Goal: Information Seeking & Learning: Learn about a topic

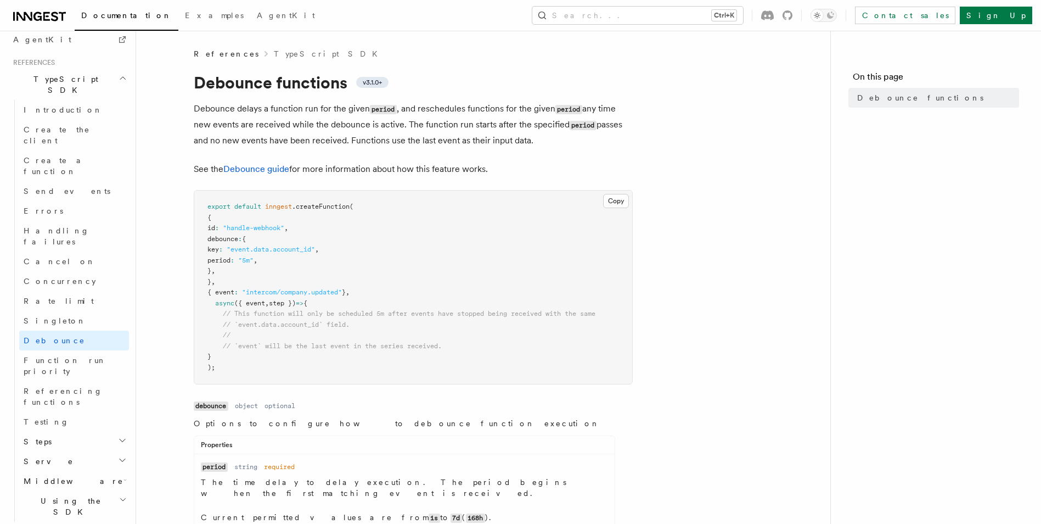
click at [58, 13] on icon at bounding box center [54, 16] width 7 height 9
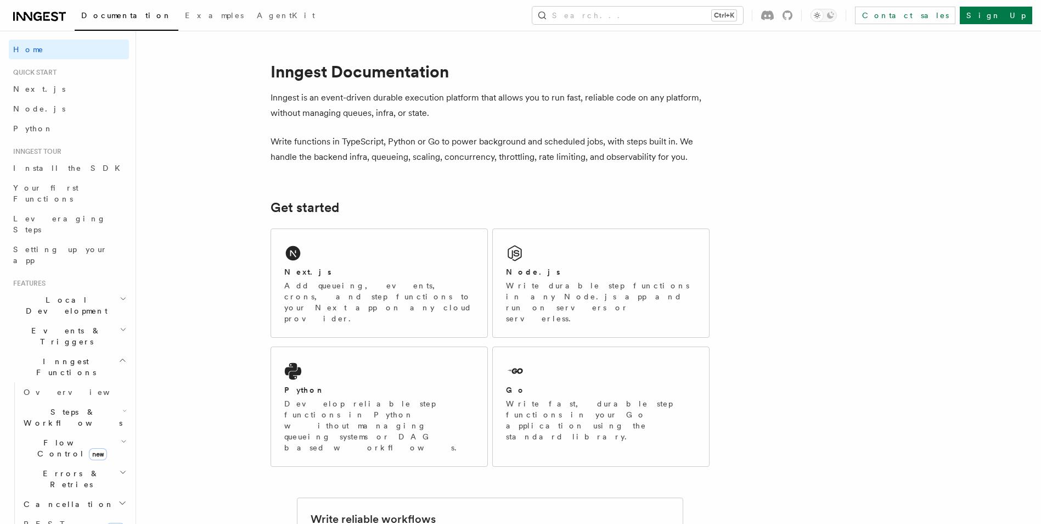
click at [30, 12] on icon at bounding box center [39, 16] width 53 height 13
